Goal: Information Seeking & Learning: Find specific fact

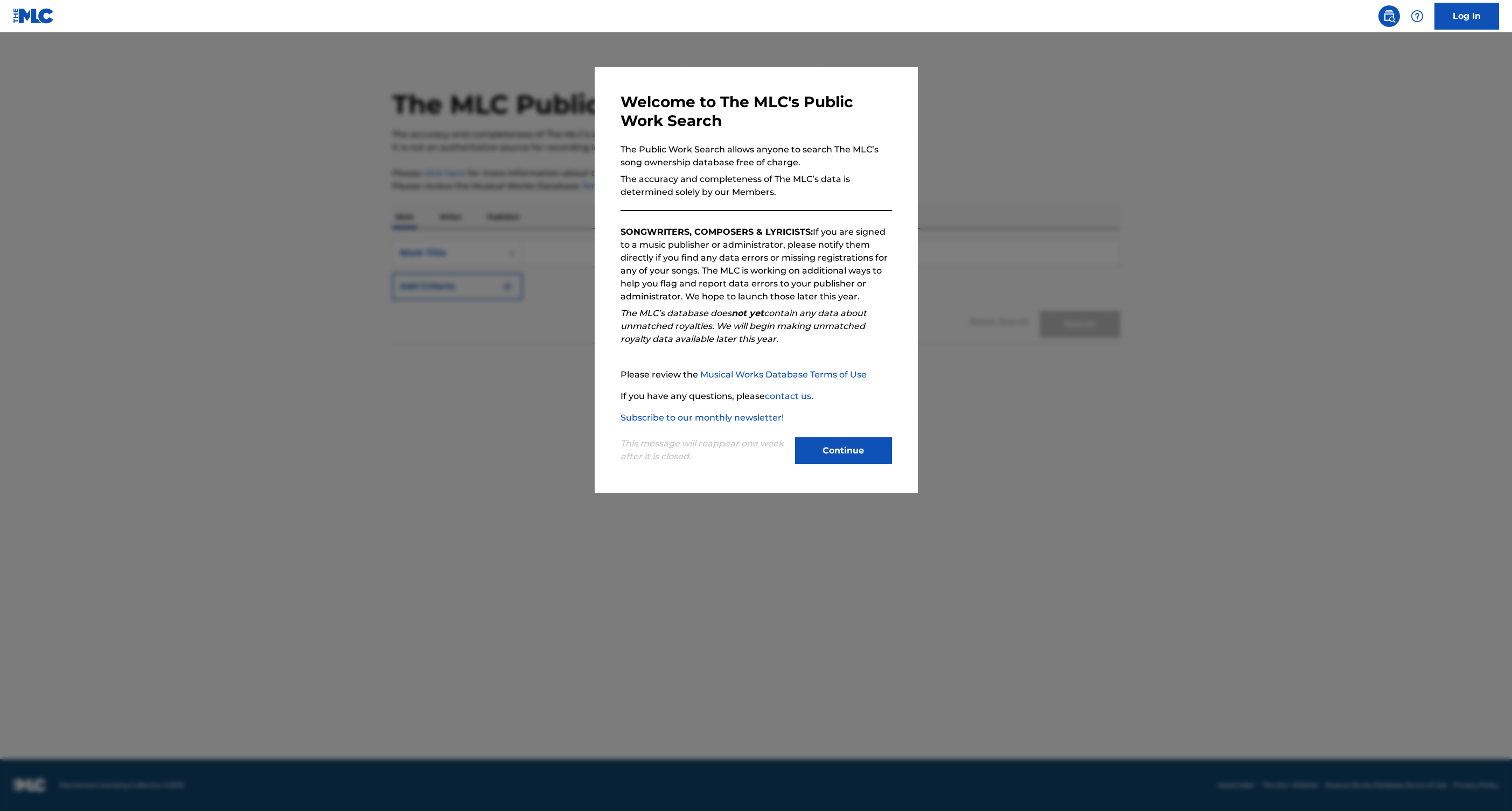
click at [848, 446] on button "Continue" at bounding box center [844, 451] width 97 height 27
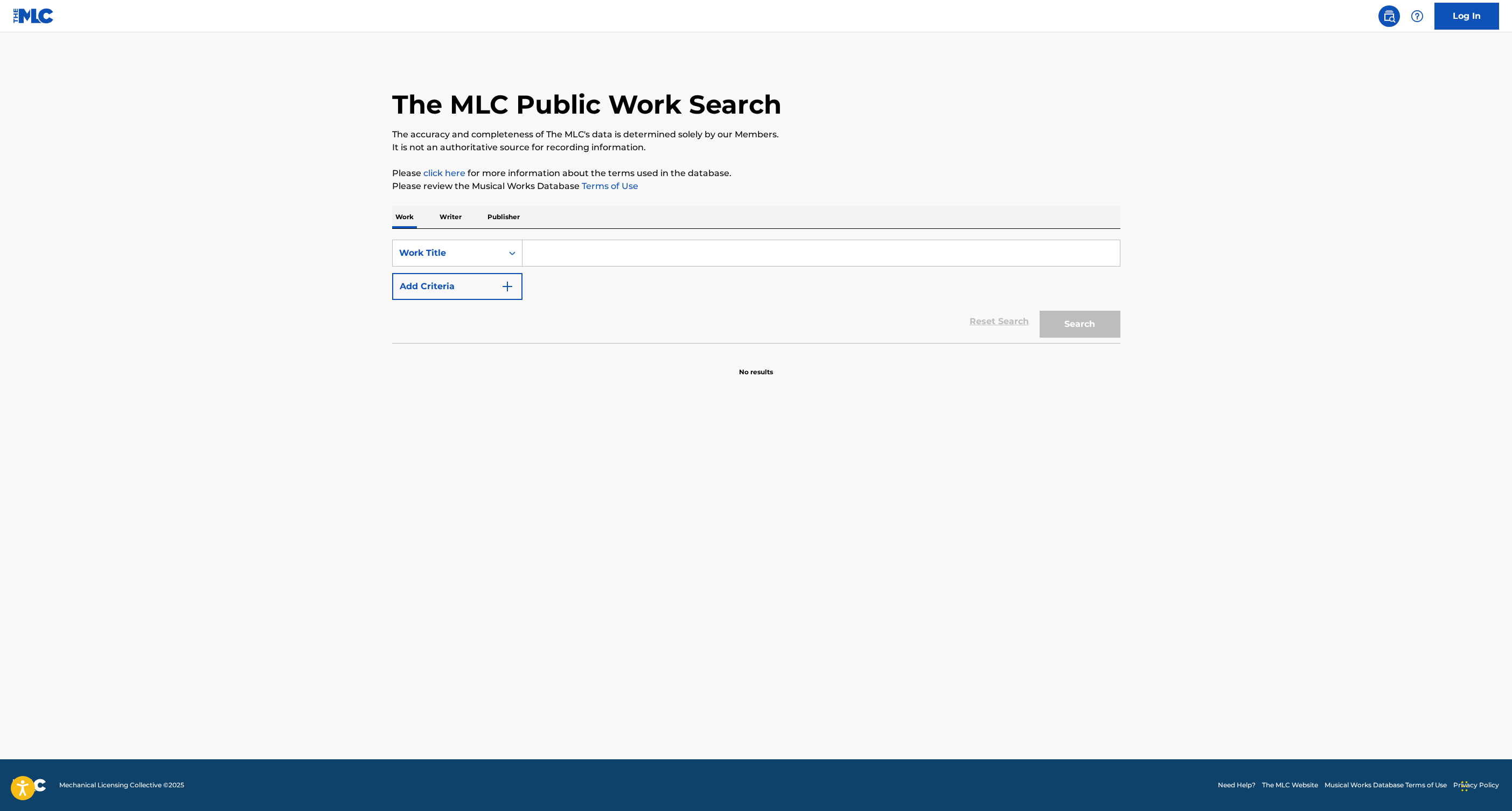
click at [623, 248] on input "Search Form" at bounding box center [821, 253] width 598 height 26
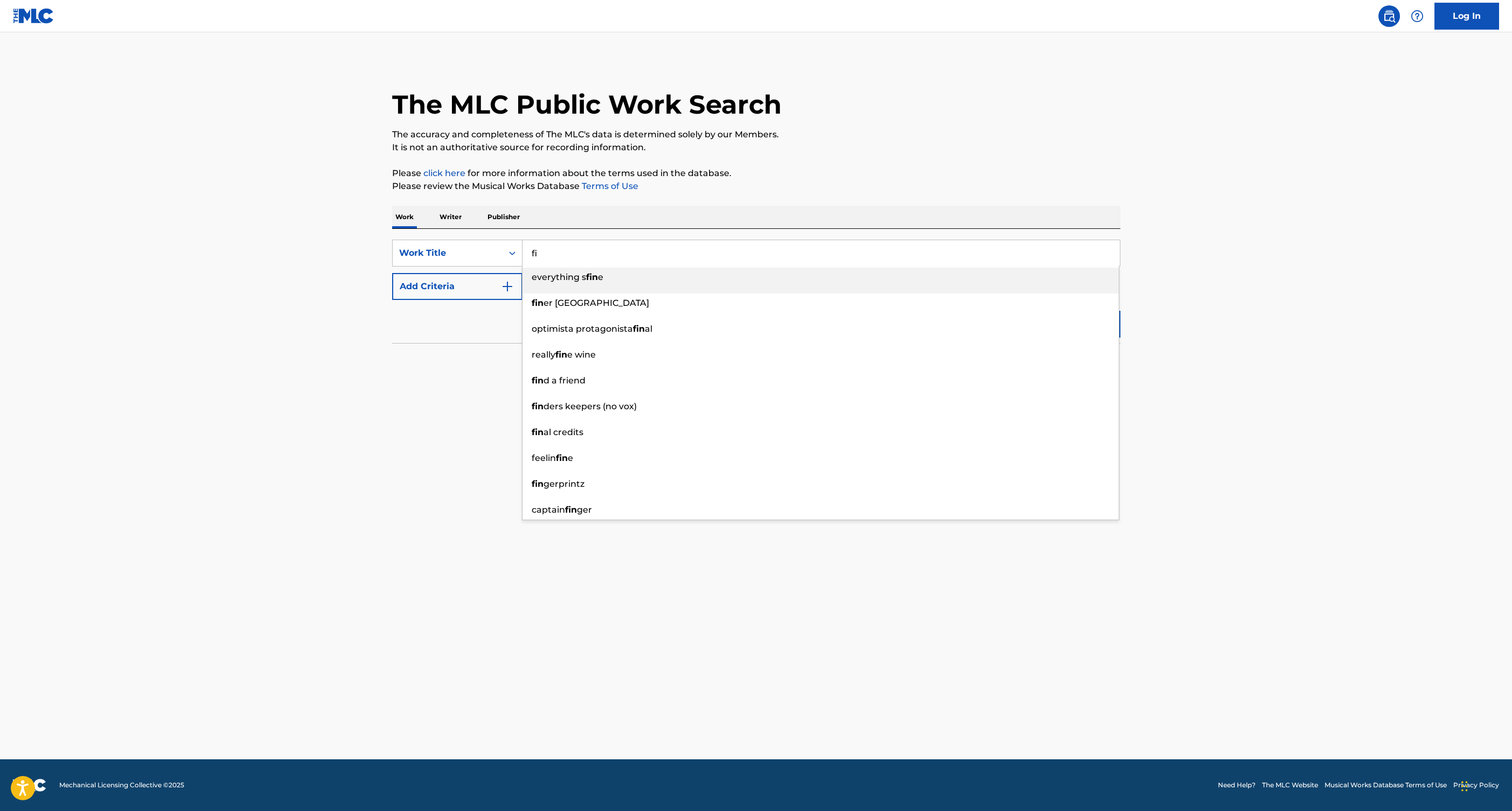
type input "f"
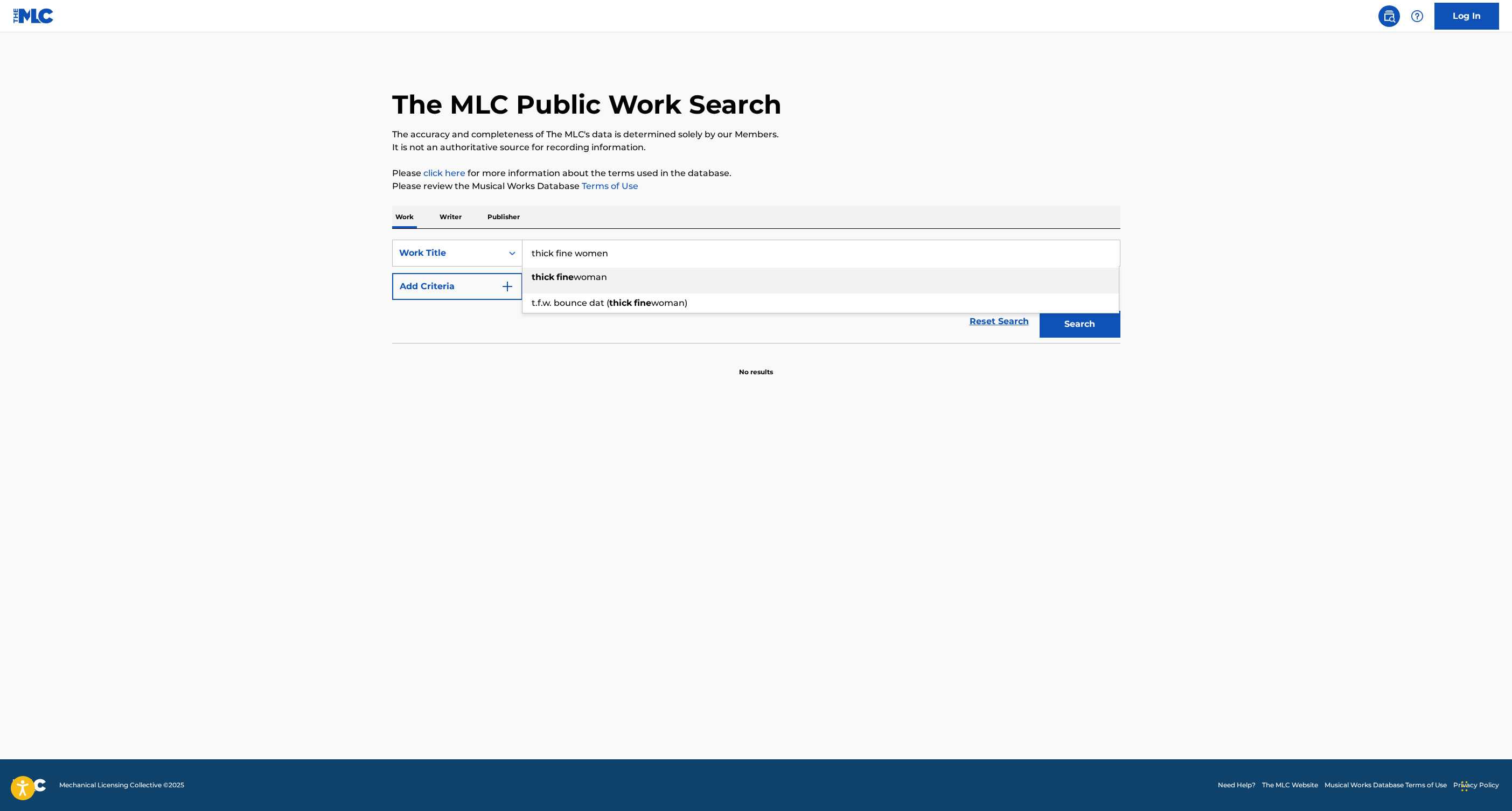
click at [1039, 311] on button "Search" at bounding box center [1079, 324] width 81 height 27
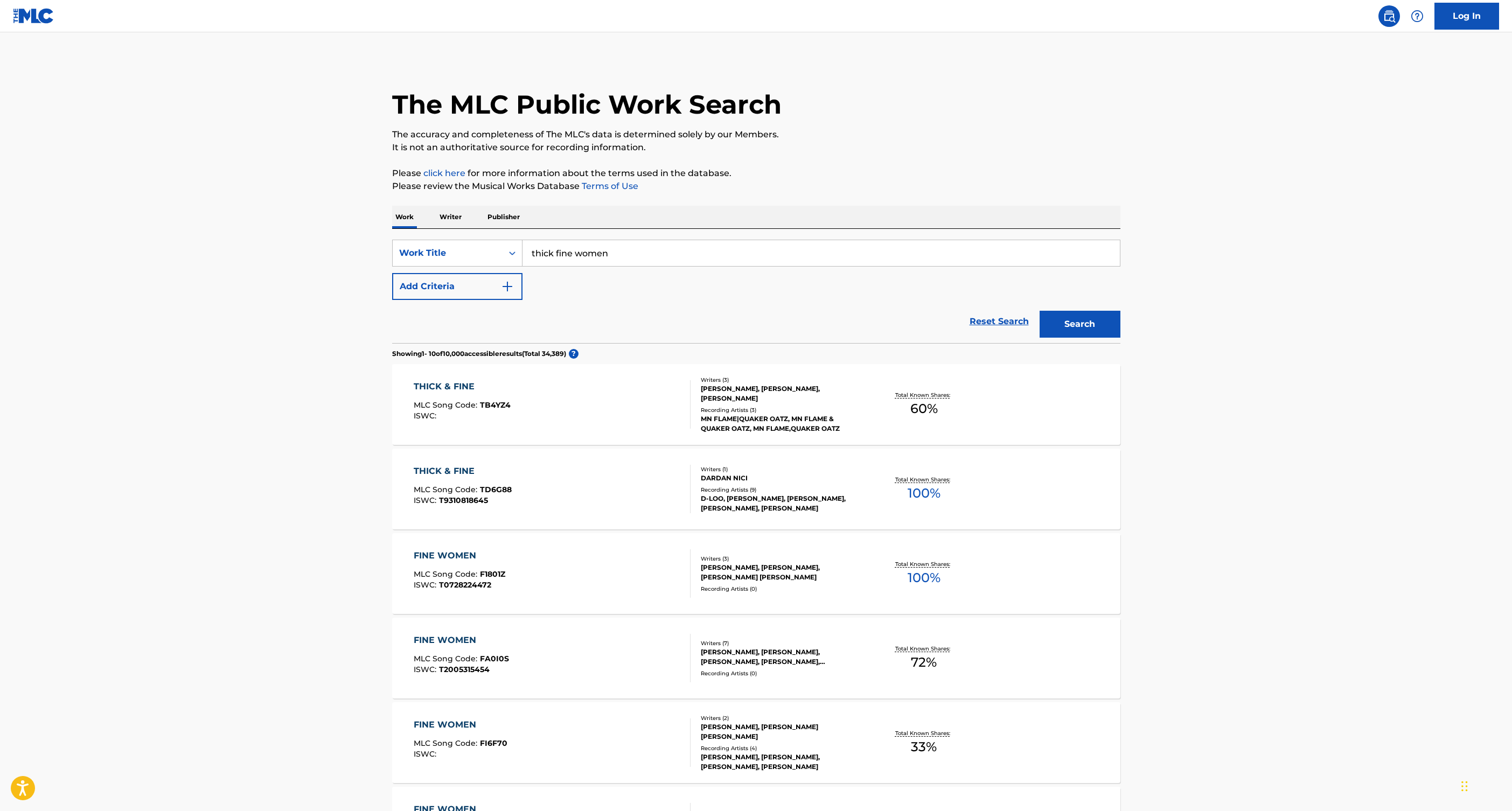
click at [629, 253] on input "thick fine women" at bounding box center [821, 253] width 598 height 26
type input "thick fine woman"
click at [1082, 328] on button "Search" at bounding box center [1079, 324] width 81 height 27
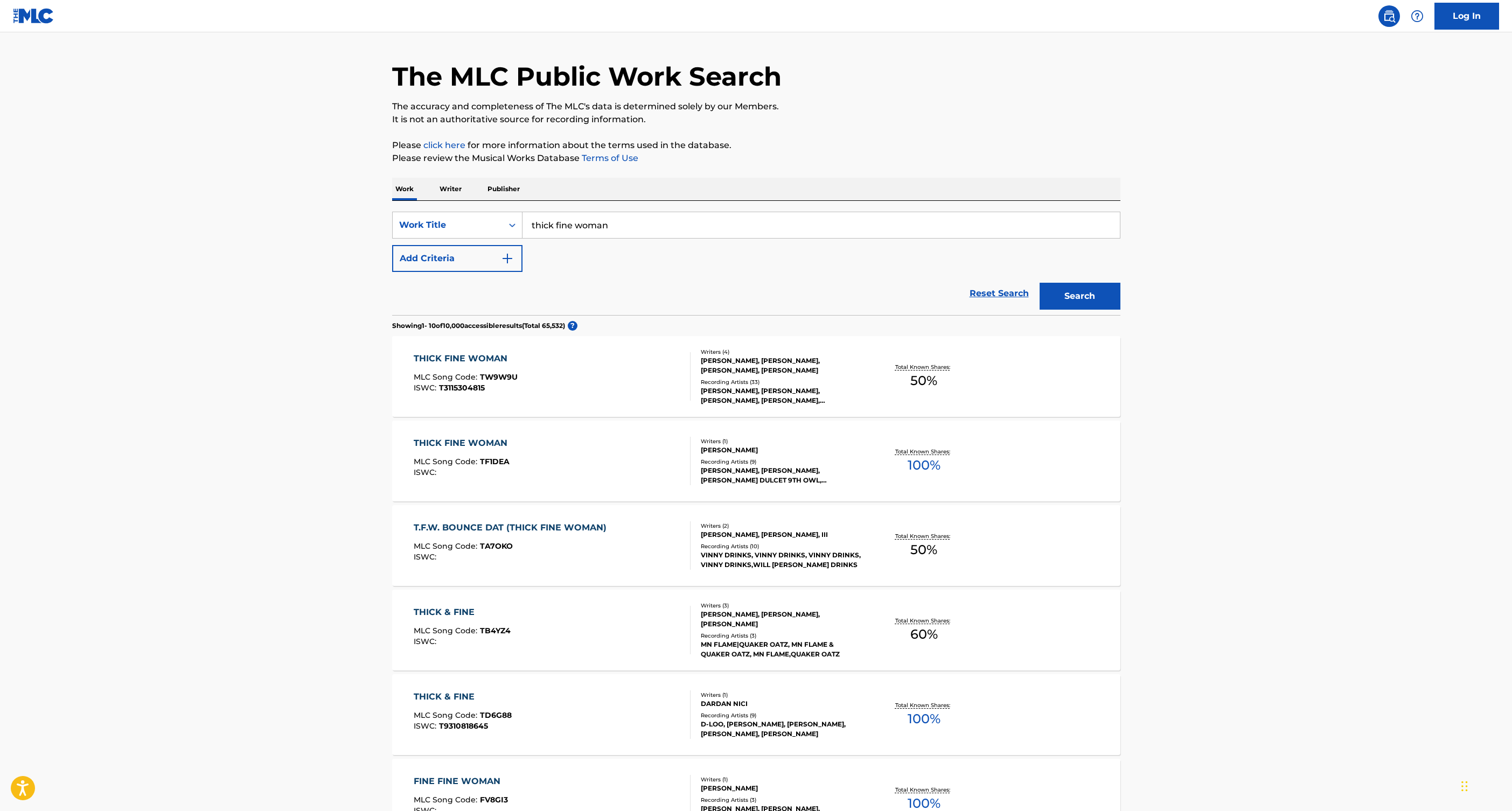
scroll to position [38, 0]
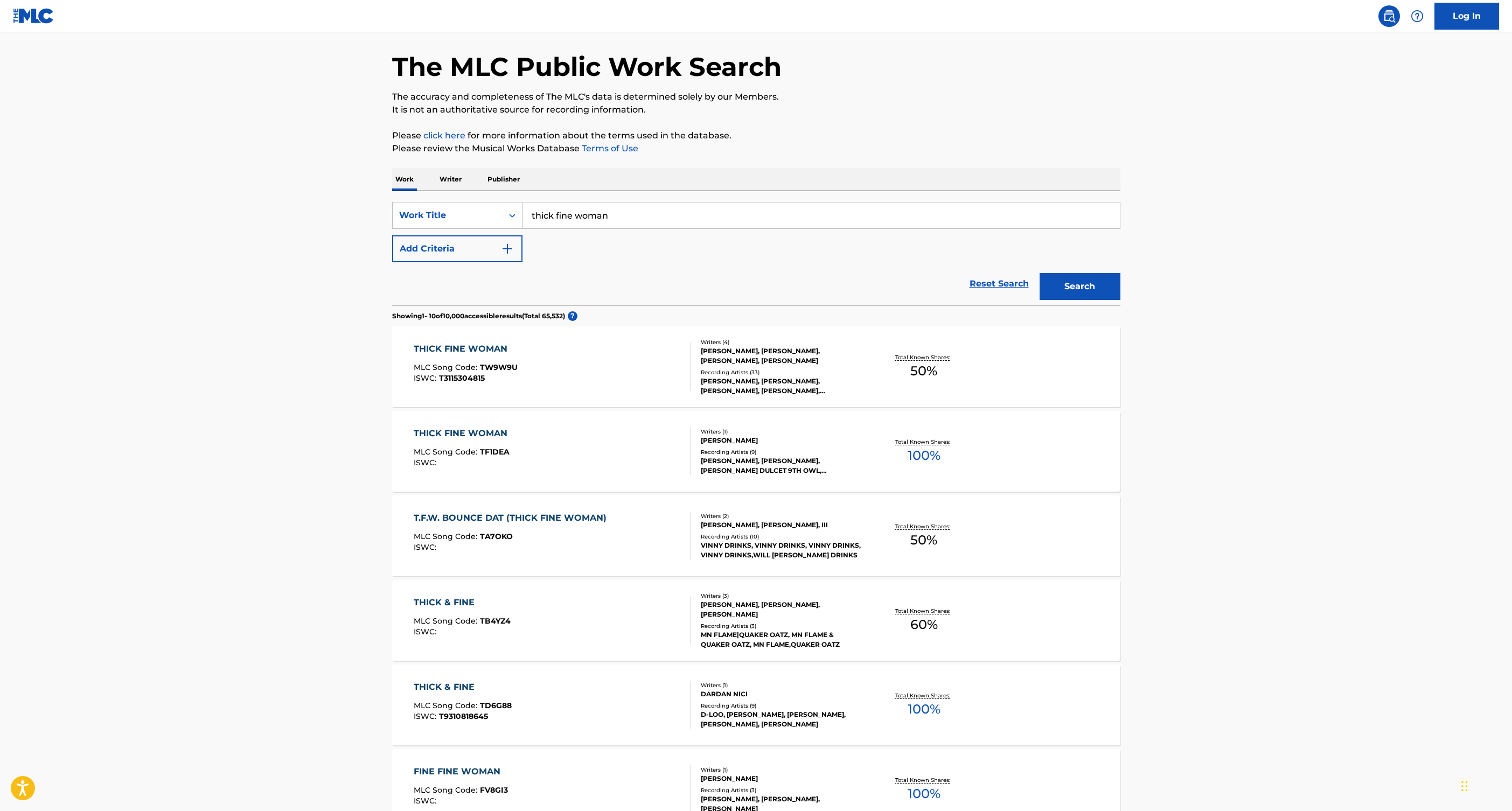
click at [480, 346] on div "THICK FINE WOMAN" at bounding box center [466, 349] width 104 height 13
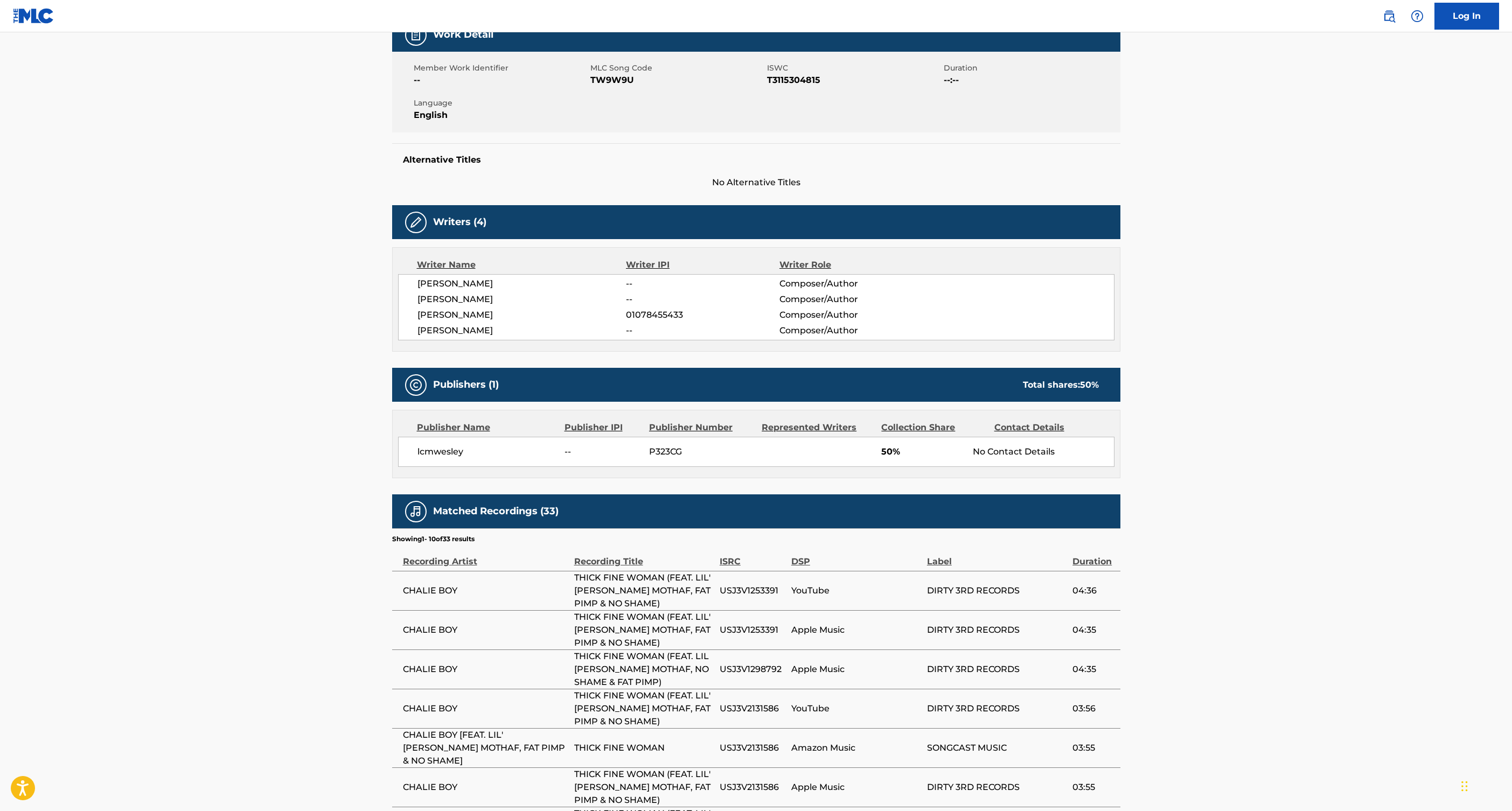
scroll to position [173, 0]
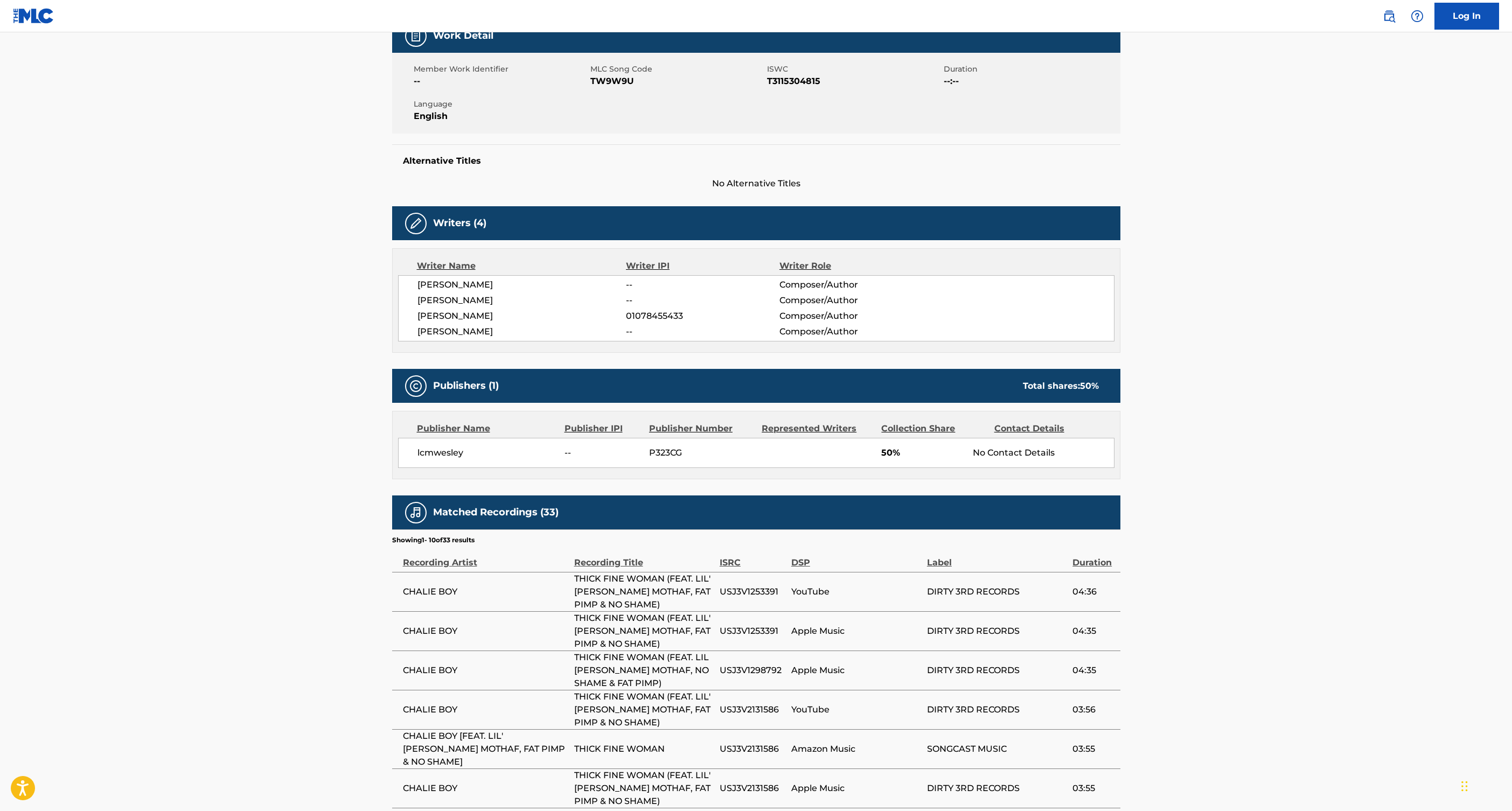
click at [442, 450] on span "lcmwesley" at bounding box center [487, 453] width 139 height 13
click at [618, 470] on div "Publisher Name Publisher IPI Publisher Number Represented Writers Collection Sh…" at bounding box center [756, 445] width 727 height 67
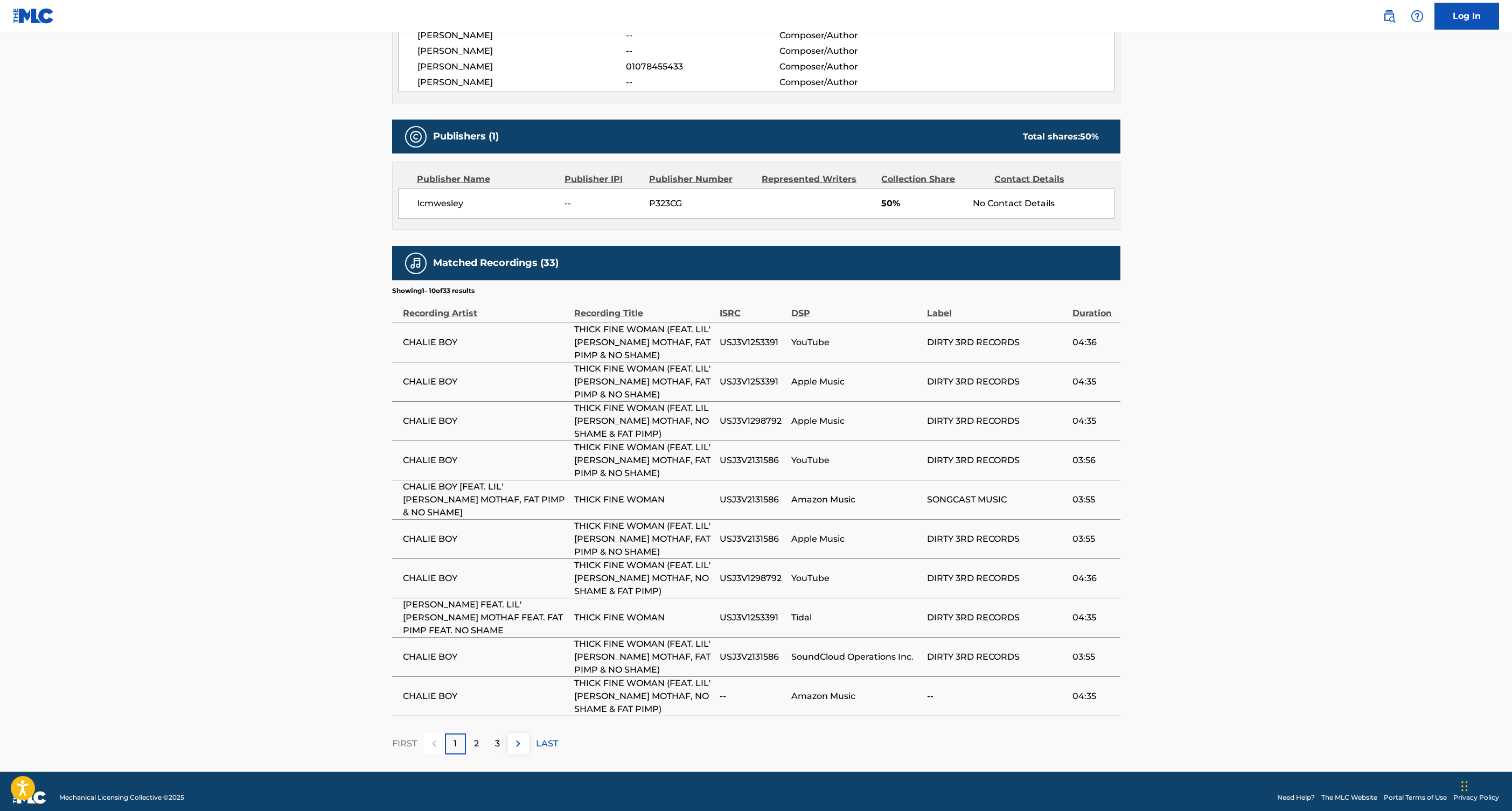
scroll to position [0, 0]
